Goal: Book appointment/travel/reservation

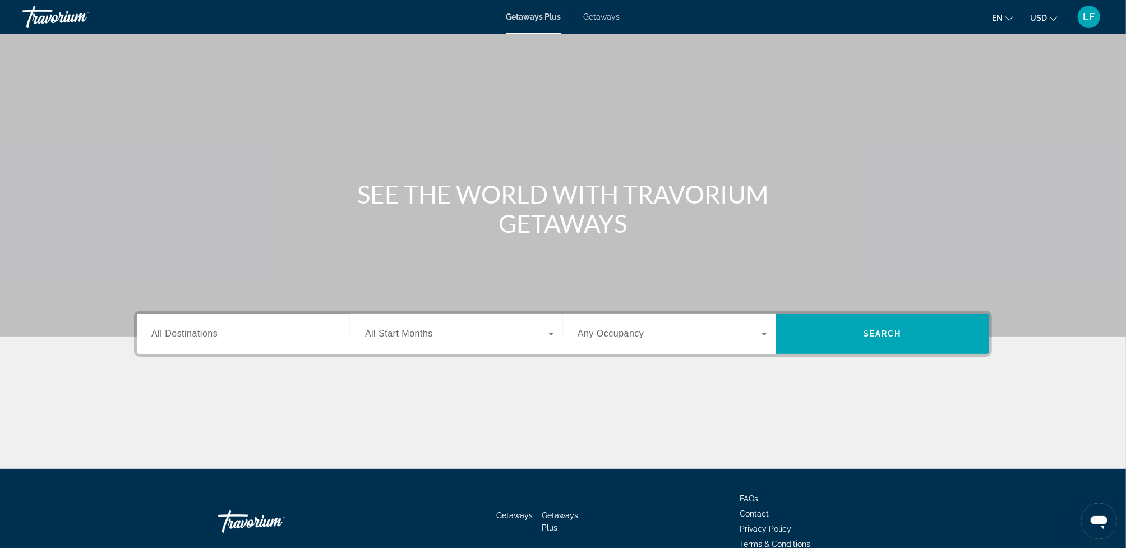
click at [177, 332] on span "All Destinations" at bounding box center [184, 334] width 66 height 10
click at [177, 332] on input "Destination All Destinations" at bounding box center [245, 333] width 189 height 13
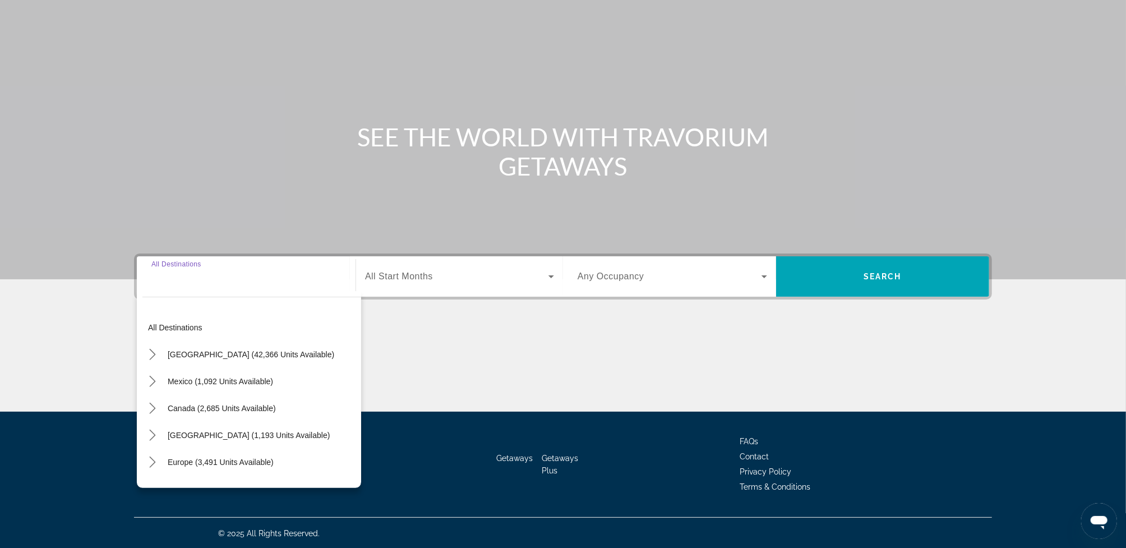
scroll to position [58, 0]
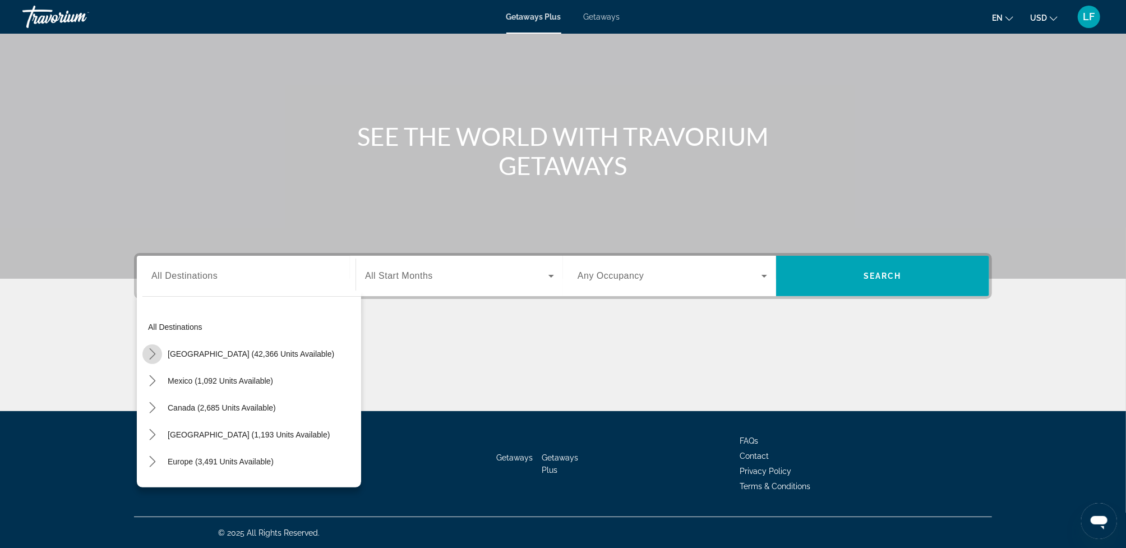
click at [151, 352] on icon "Toggle United States (42,366 units available) submenu" at bounding box center [152, 353] width 11 height 11
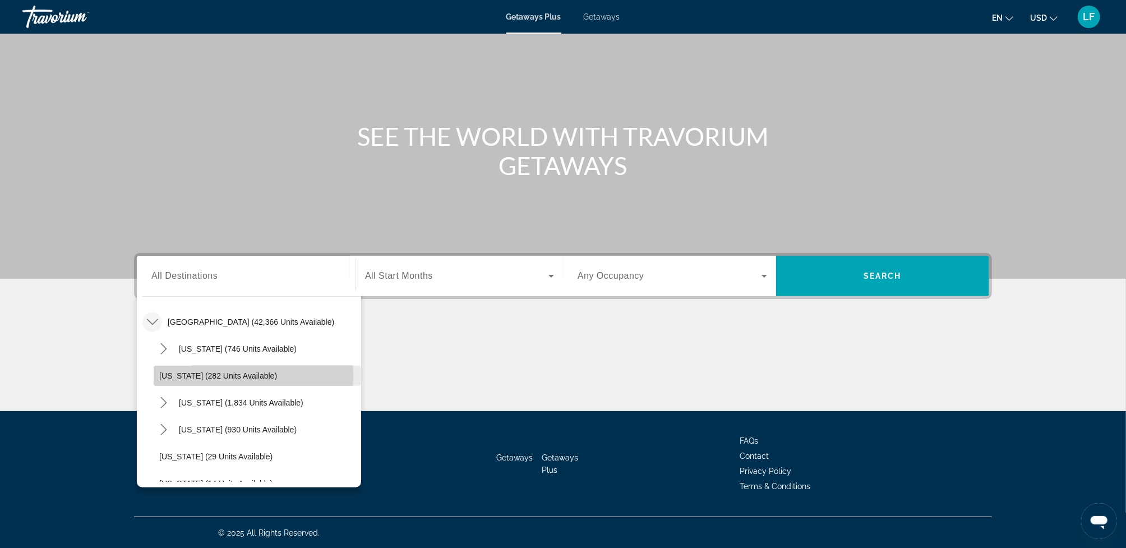
click at [201, 374] on span "[US_STATE] (282 units available)" at bounding box center [218, 375] width 118 height 9
type input "**********"
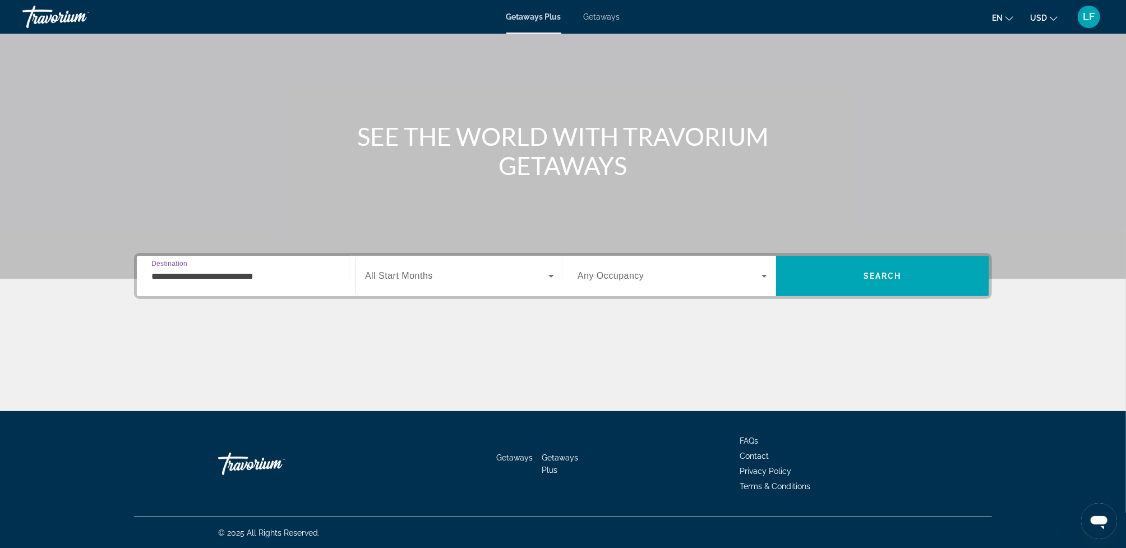
click at [479, 274] on span "Search widget" at bounding box center [456, 275] width 183 height 13
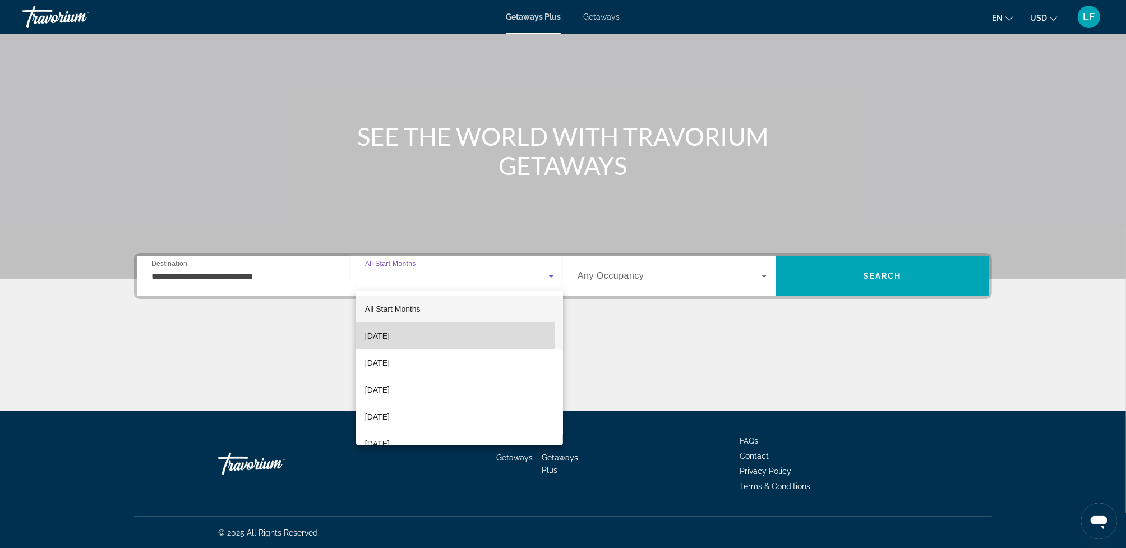
click at [390, 335] on span "[DATE]" at bounding box center [377, 335] width 25 height 13
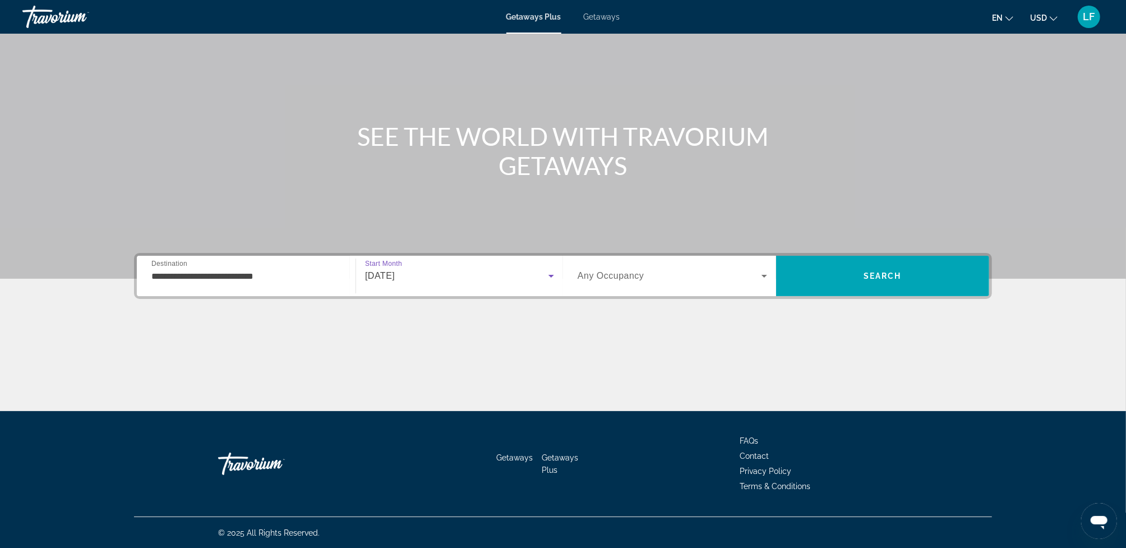
click at [762, 272] on icon "Search widget" at bounding box center [763, 275] width 13 height 13
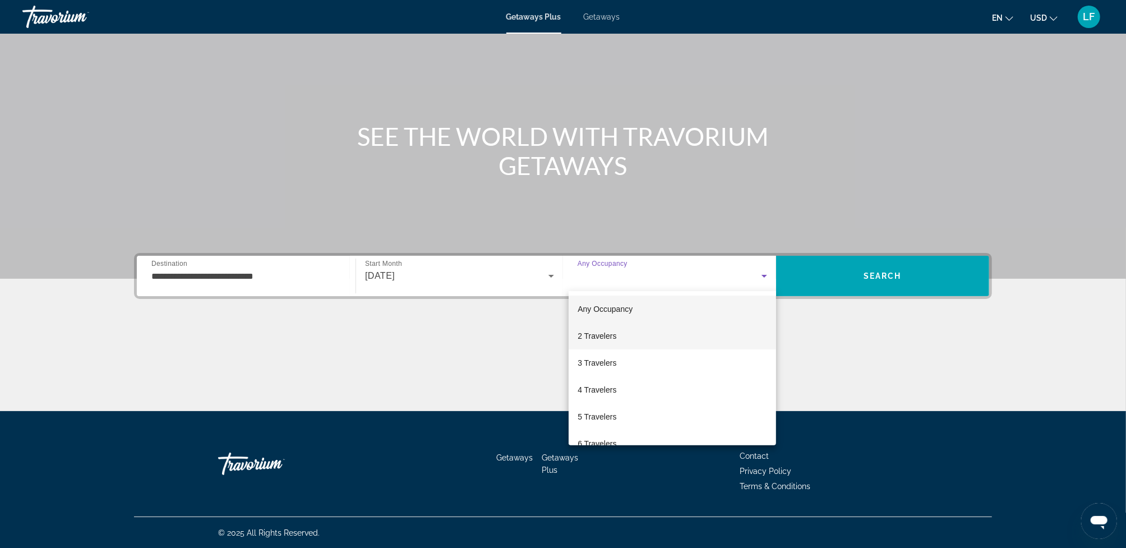
click at [622, 334] on mat-option "2 Travelers" at bounding box center [671, 335] width 207 height 27
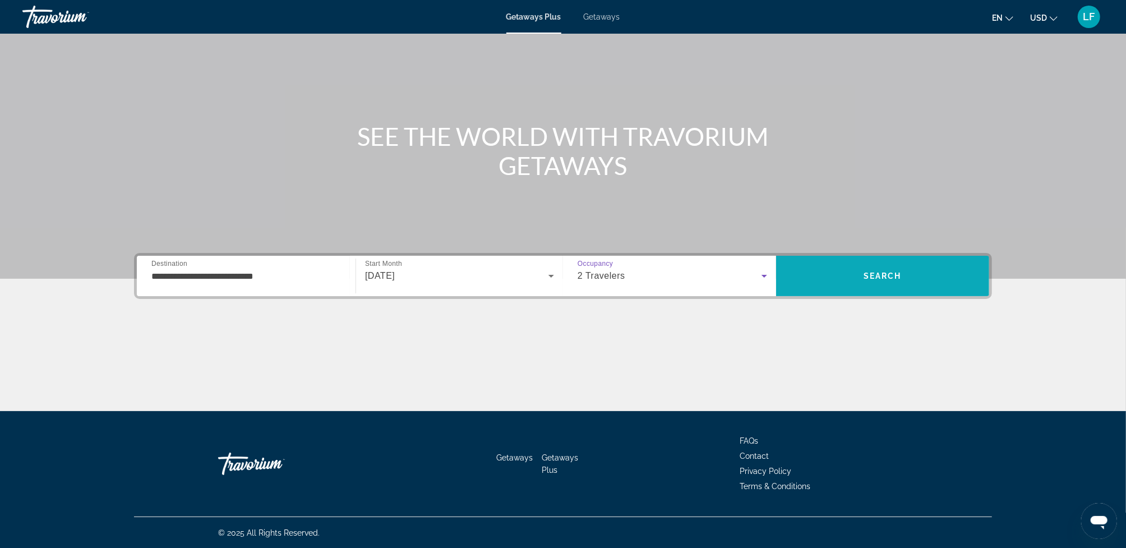
click at [834, 276] on span "Search" at bounding box center [882, 275] width 213 height 27
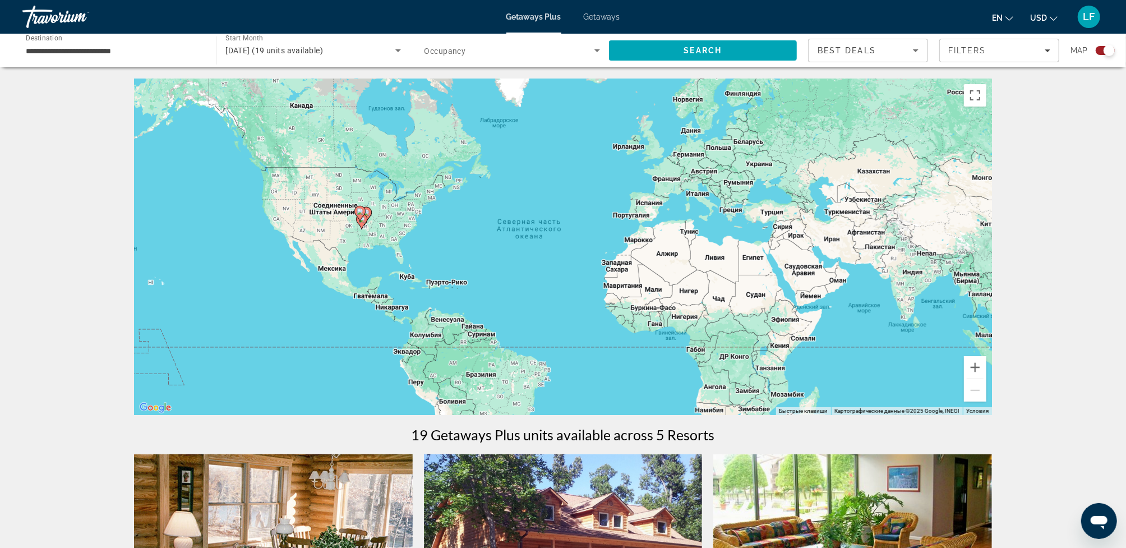
click at [363, 220] on gmp-advanced-marker "Main content" at bounding box center [359, 213] width 11 height 17
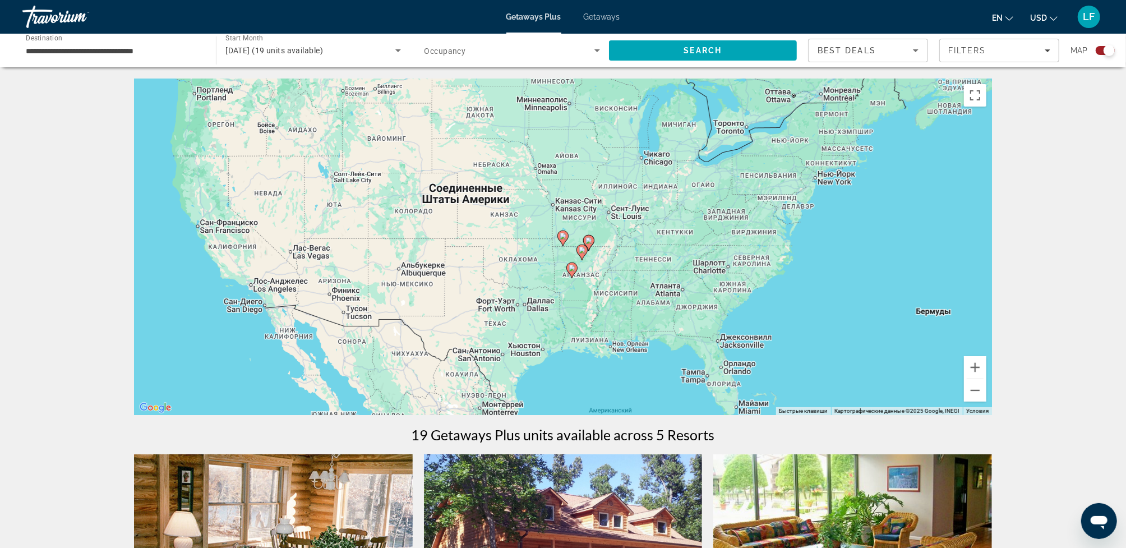
click at [573, 269] on image "Main content" at bounding box center [571, 268] width 7 height 7
type input "**********"
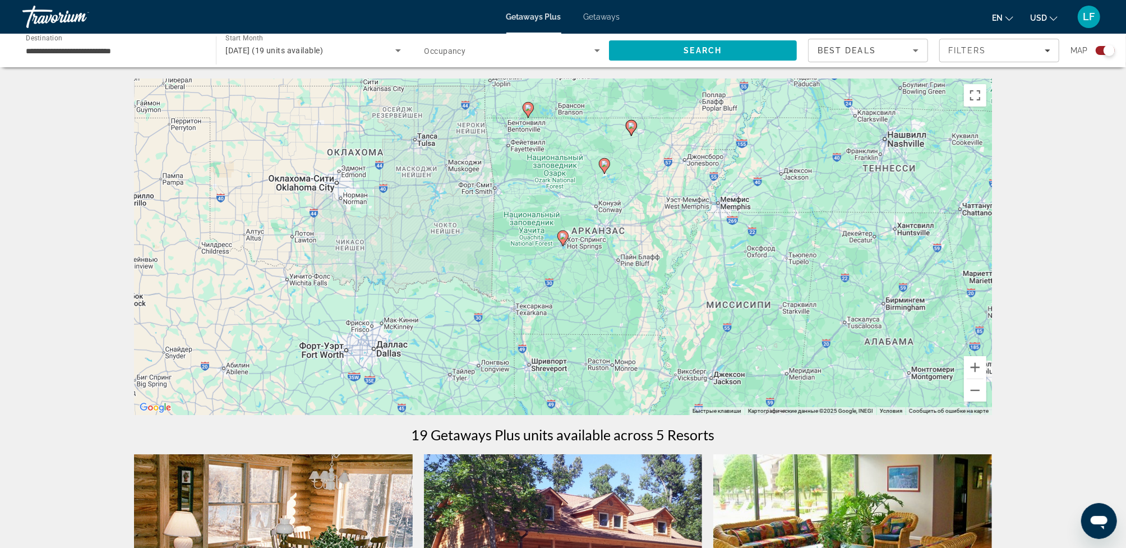
click at [565, 235] on image "Main content" at bounding box center [562, 236] width 7 height 7
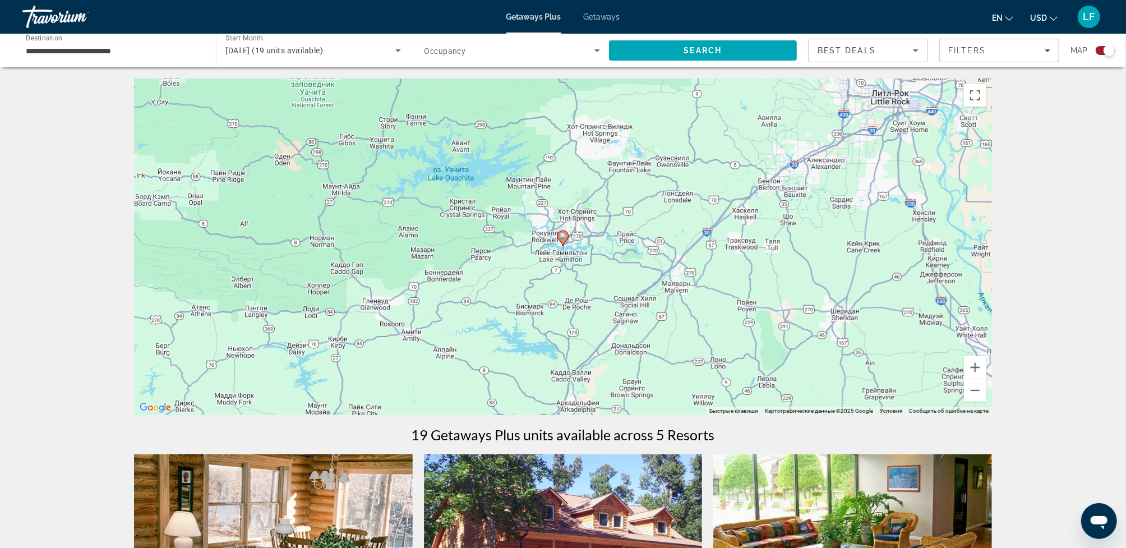
click at [563, 235] on image "Main content" at bounding box center [562, 236] width 7 height 7
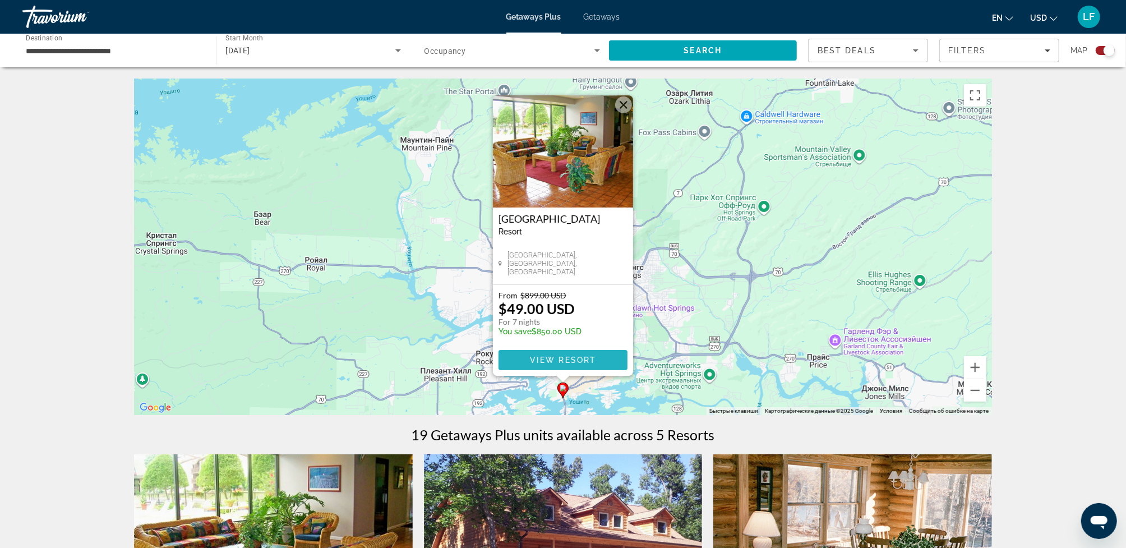
click at [564, 357] on span "View Resort" at bounding box center [563, 359] width 66 height 9
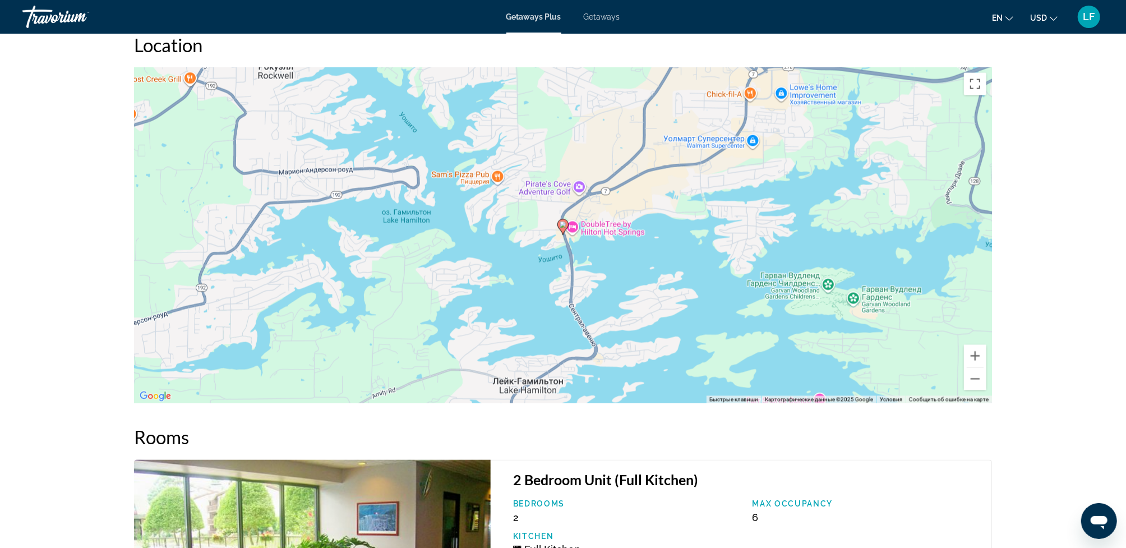
scroll to position [1514, 0]
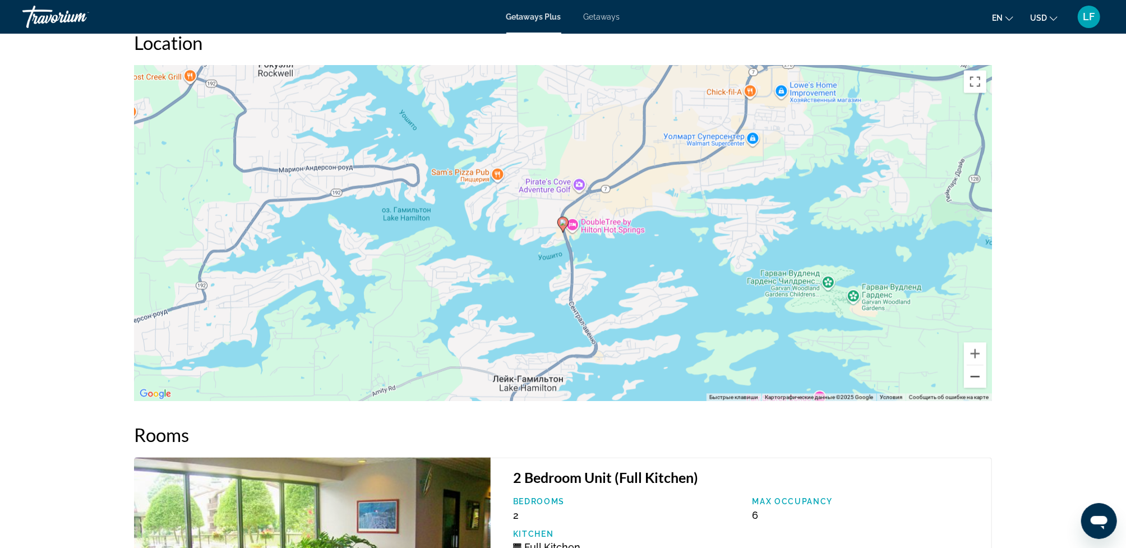
click at [977, 375] on button "Уменьшить" at bounding box center [975, 377] width 22 height 22
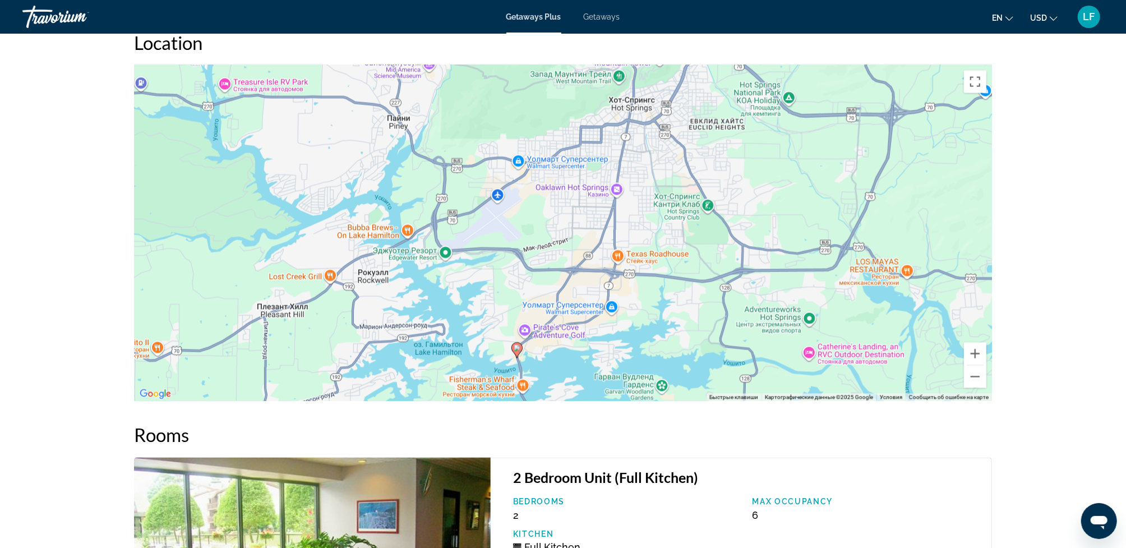
drag, startPoint x: 864, startPoint y: 276, endPoint x: 817, endPoint y: 401, distance: 133.9
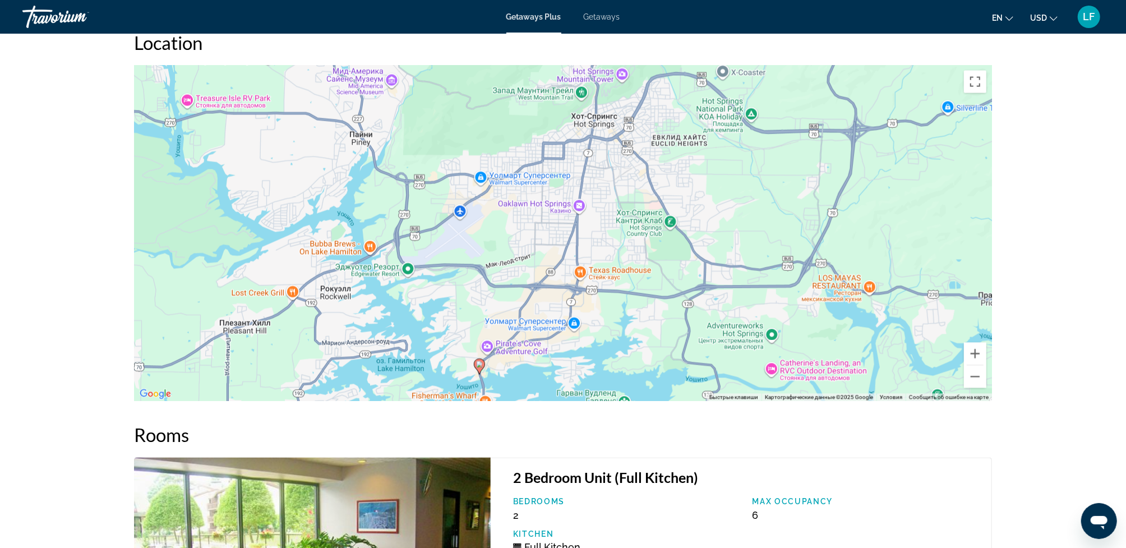
drag, startPoint x: 643, startPoint y: 101, endPoint x: 606, endPoint y: 118, distance: 40.9
click at [606, 118] on div "Чтобы активировать перетаскивание с помощью клавиатуры, нажмите Alt + Ввод. Пос…" at bounding box center [563, 233] width 858 height 336
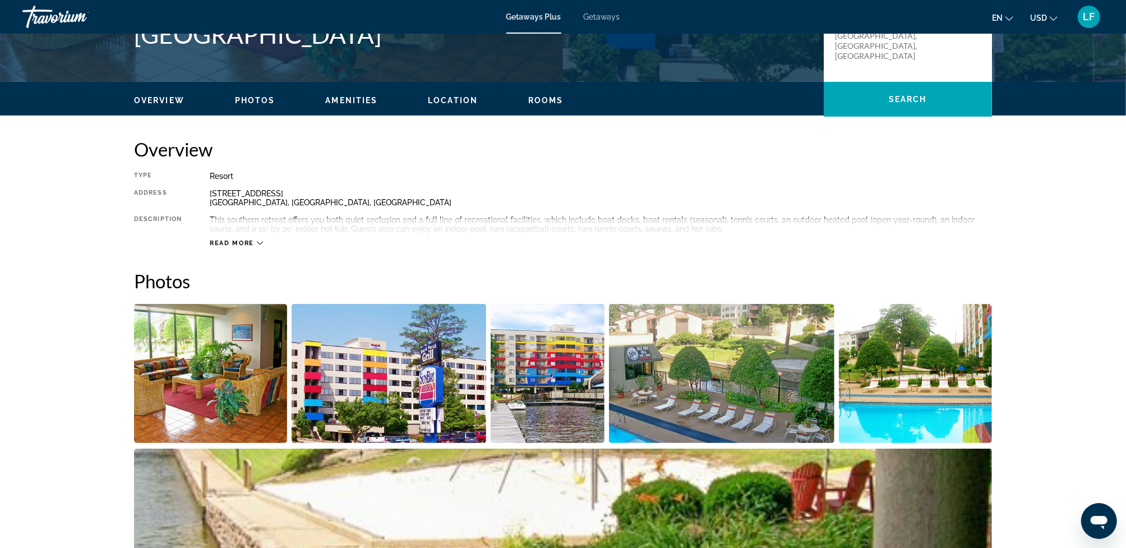
scroll to position [0, 0]
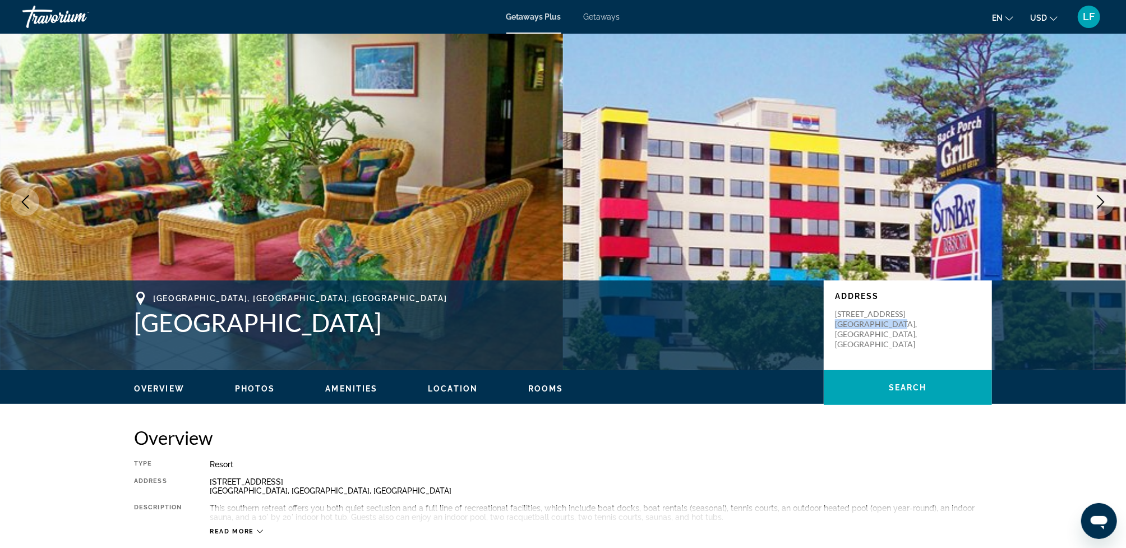
drag, startPoint x: 834, startPoint y: 325, endPoint x: 889, endPoint y: 325, distance: 54.4
click at [889, 325] on p "[STREET_ADDRESS]" at bounding box center [880, 329] width 90 height 40
copy p "[GEOGRAPHIC_DATA], [GEOGRAPHIC_DATA]"
